Goal: Find specific page/section: Find specific page/section

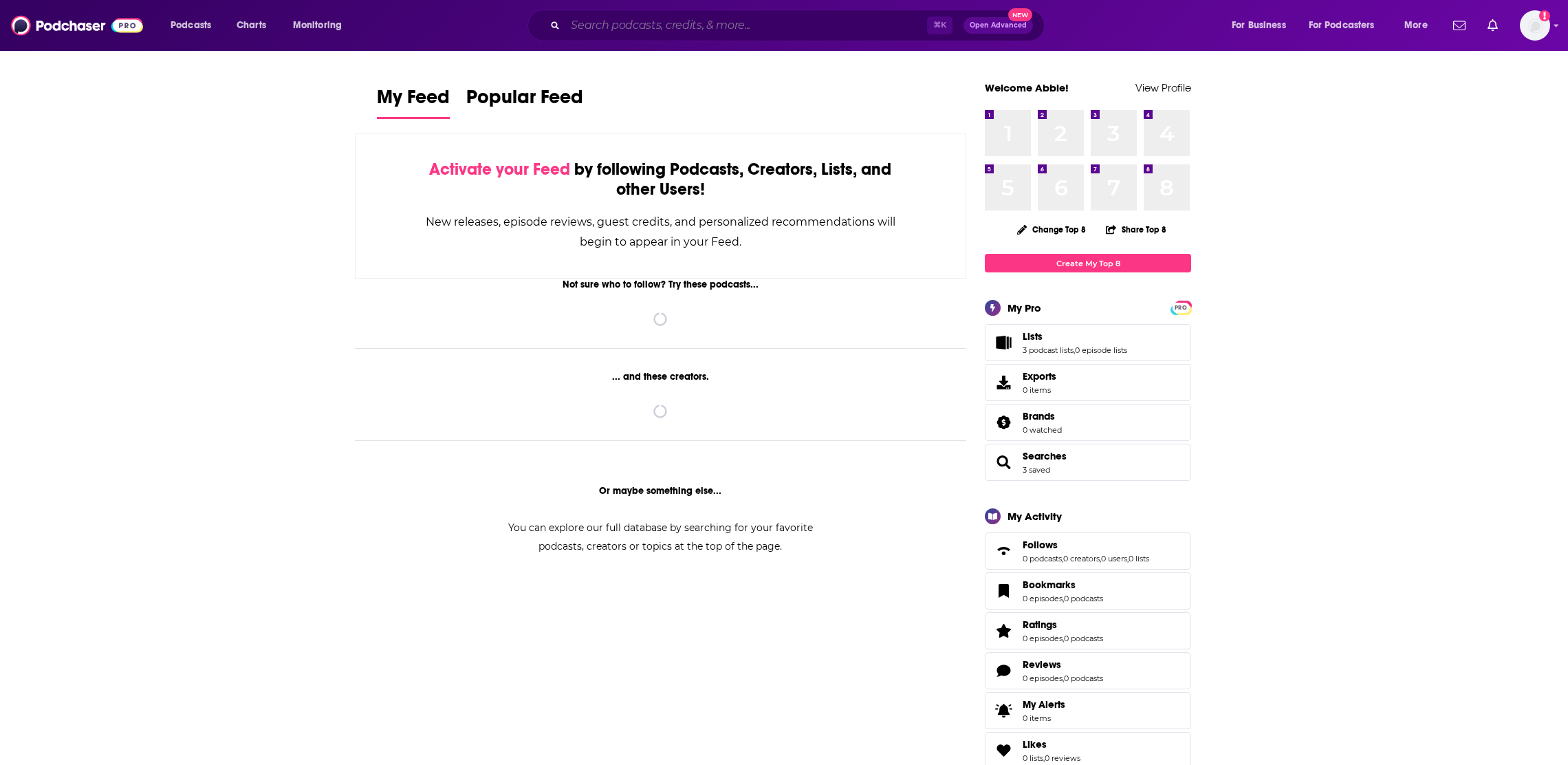
click at [640, 31] on input "Search podcasts, credits, & more..." at bounding box center [746, 25] width 362 height 22
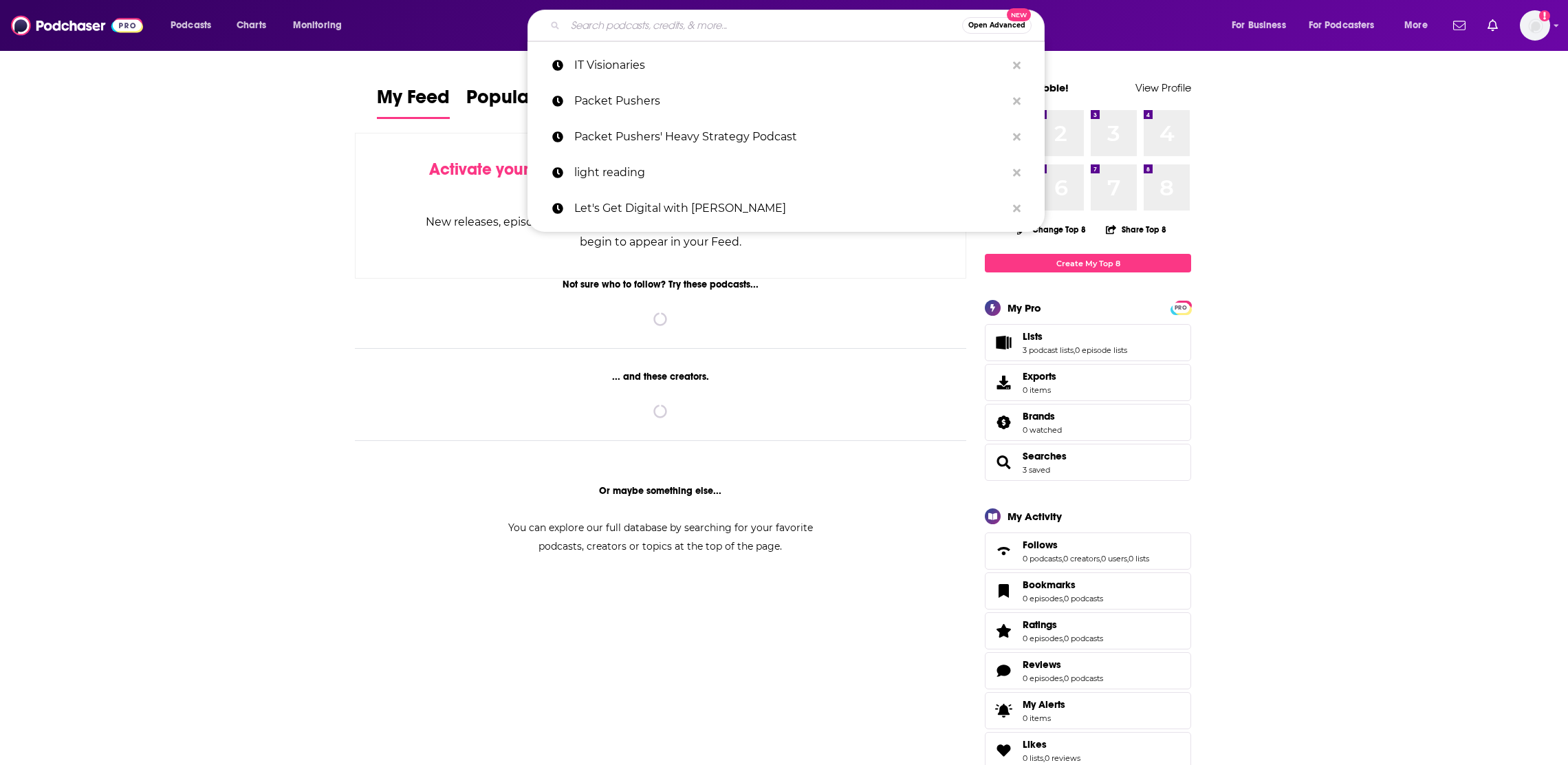
paste input "Asia Tech Lens Podcast"
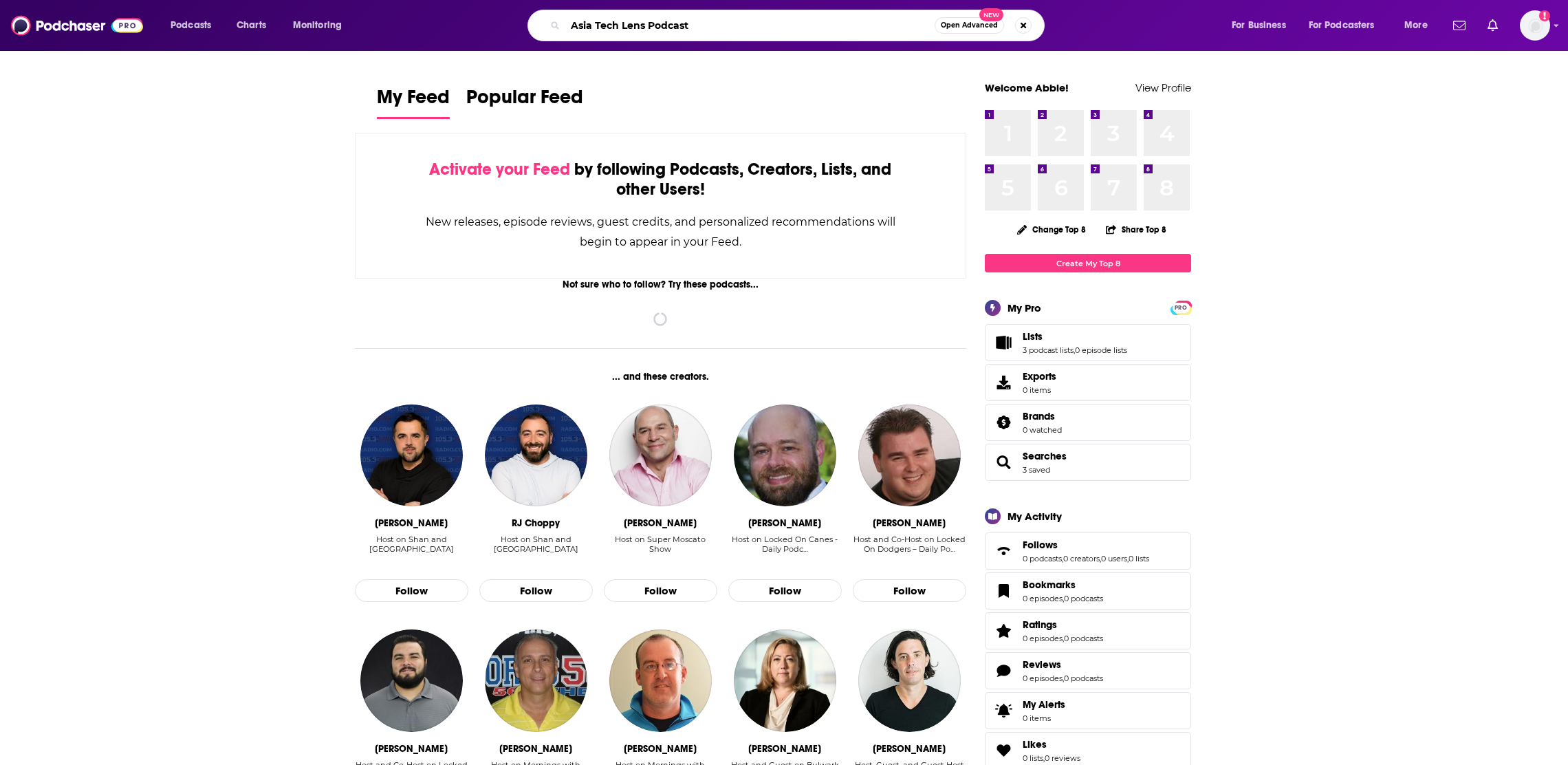
type input "Asia Tech Lens Podcast"
